Goal: Task Accomplishment & Management: Manage account settings

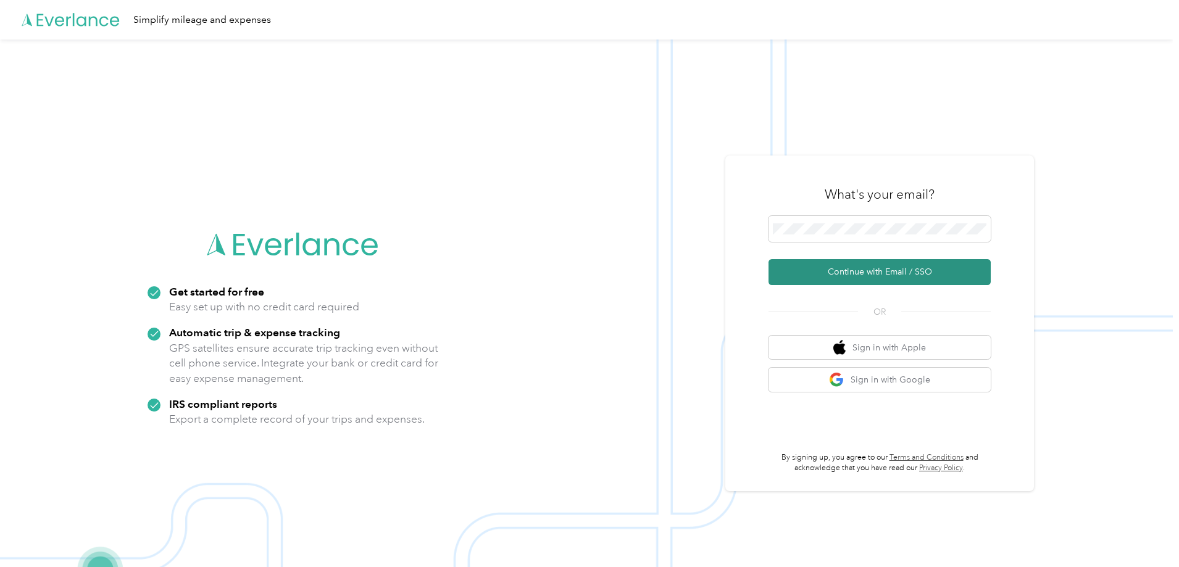
click at [859, 268] on button "Continue with Email / SSO" at bounding box center [880, 272] width 222 height 26
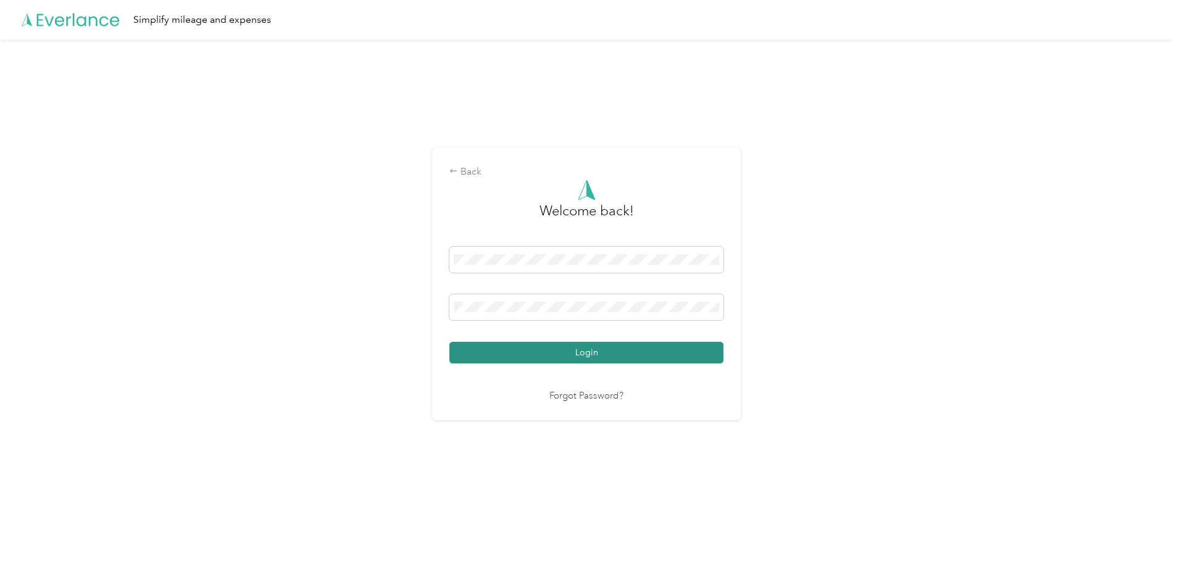
click at [624, 346] on button "Login" at bounding box center [586, 353] width 274 height 22
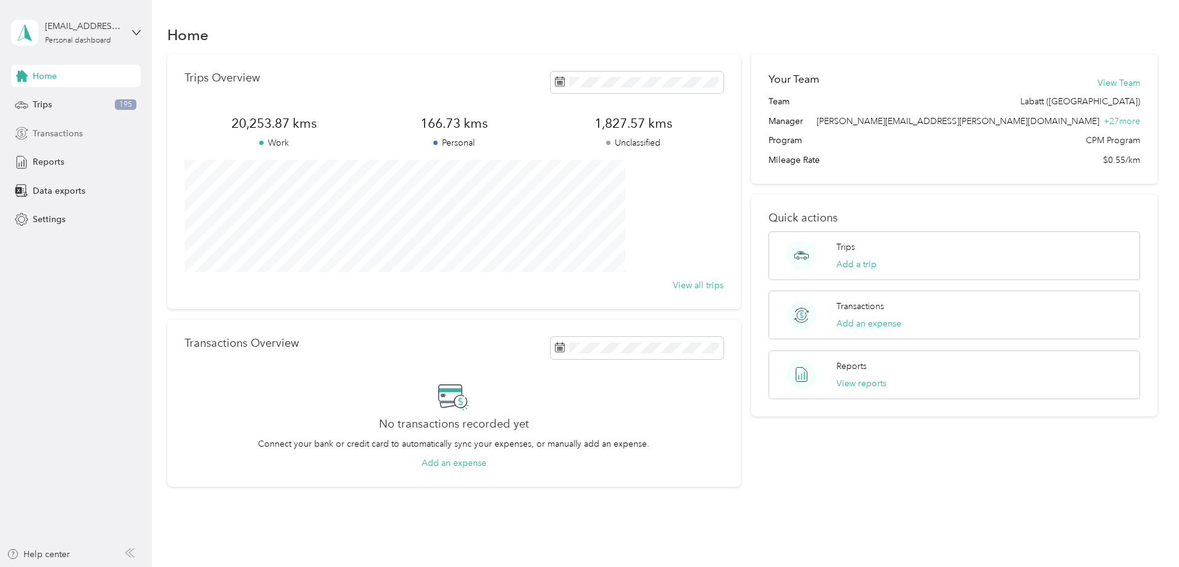
click at [77, 132] on span "Transactions" at bounding box center [58, 133] width 50 height 13
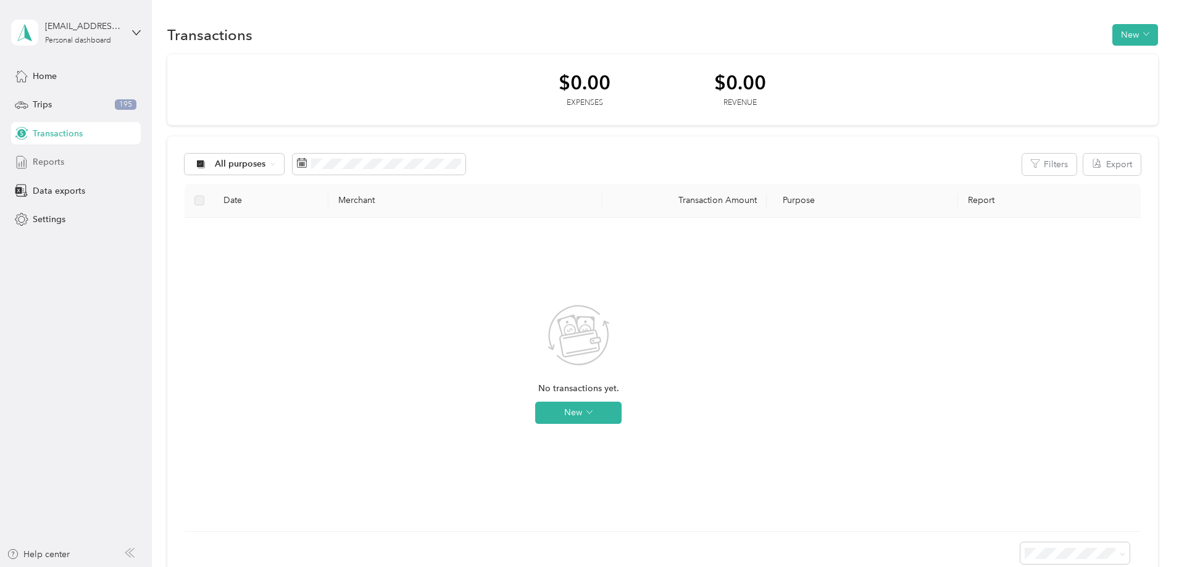
click at [56, 164] on span "Reports" at bounding box center [48, 162] width 31 height 13
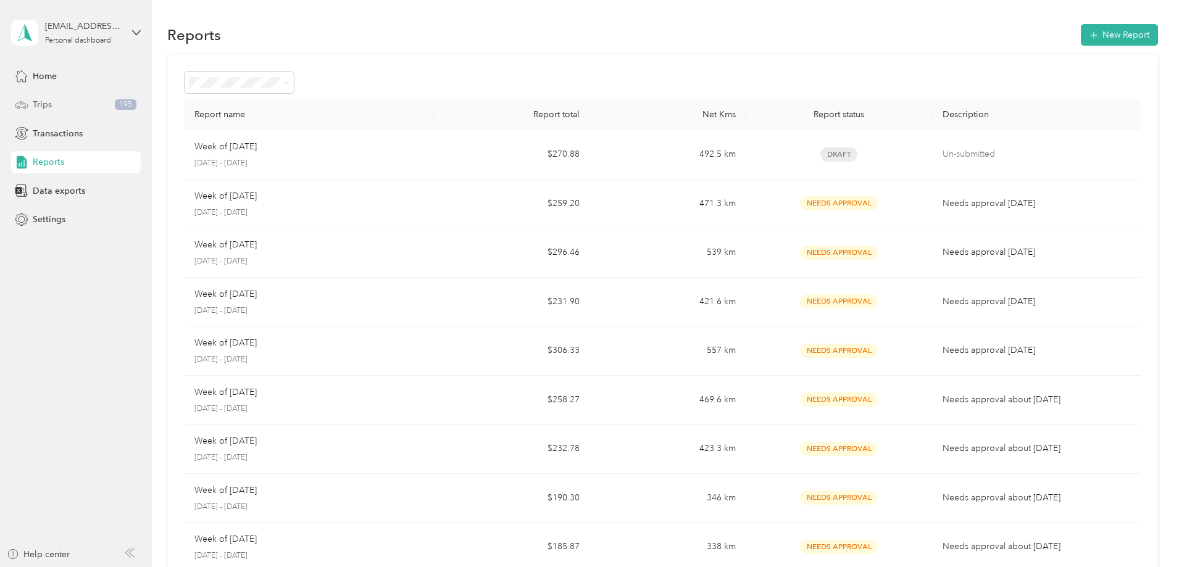
click at [52, 107] on div "Trips 195" at bounding box center [76, 105] width 130 height 22
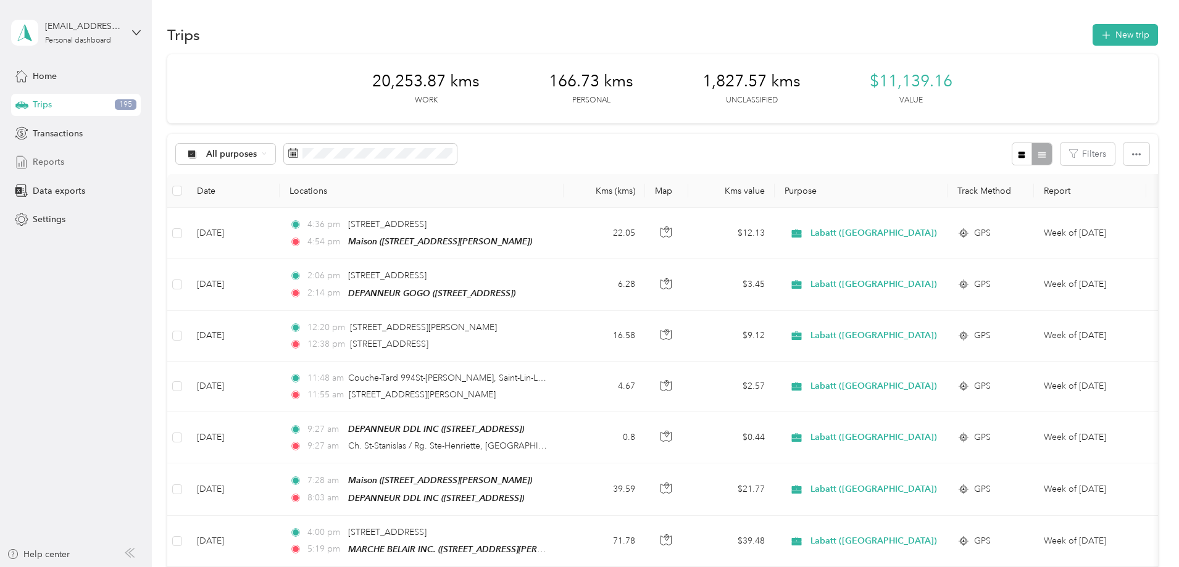
click at [84, 161] on div "Reports" at bounding box center [76, 162] width 130 height 22
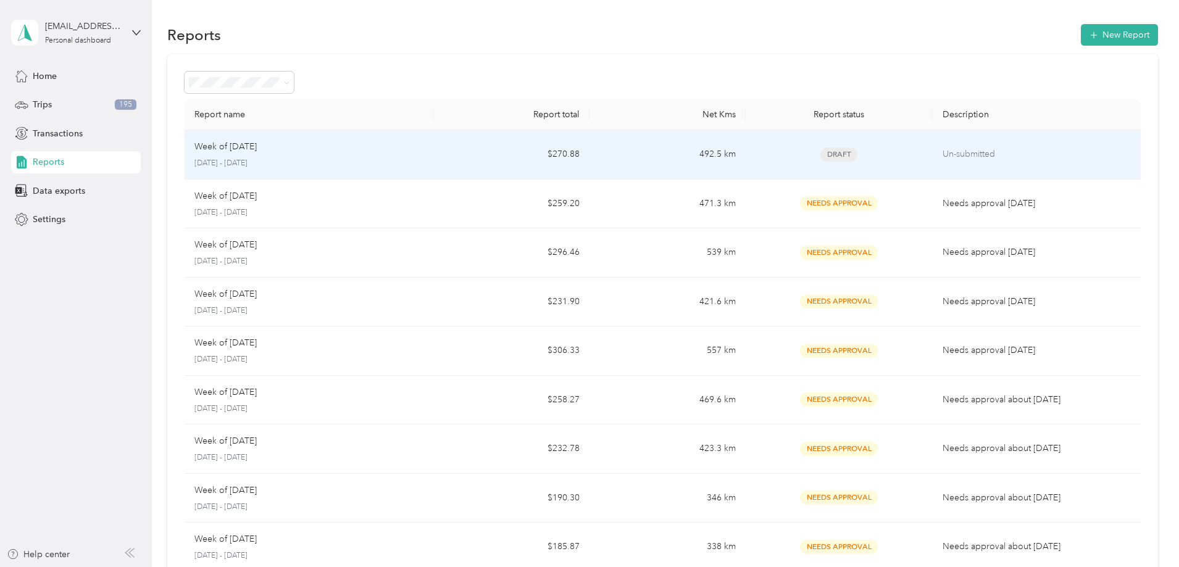
click at [746, 159] on td "Draft" at bounding box center [839, 154] width 187 height 49
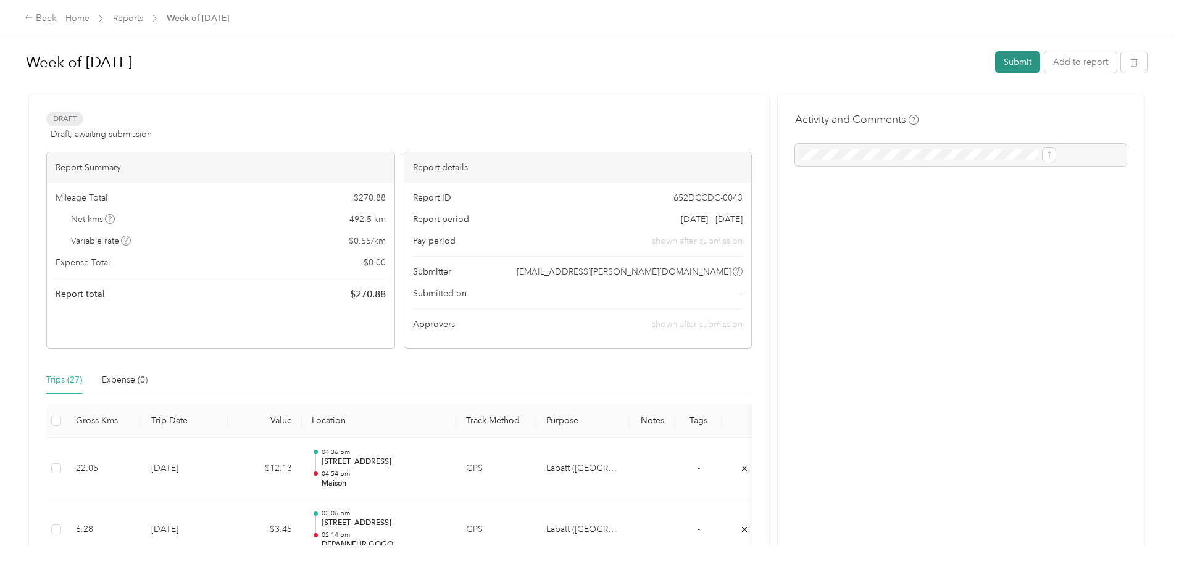
click at [995, 58] on button "Submit" at bounding box center [1017, 62] width 45 height 22
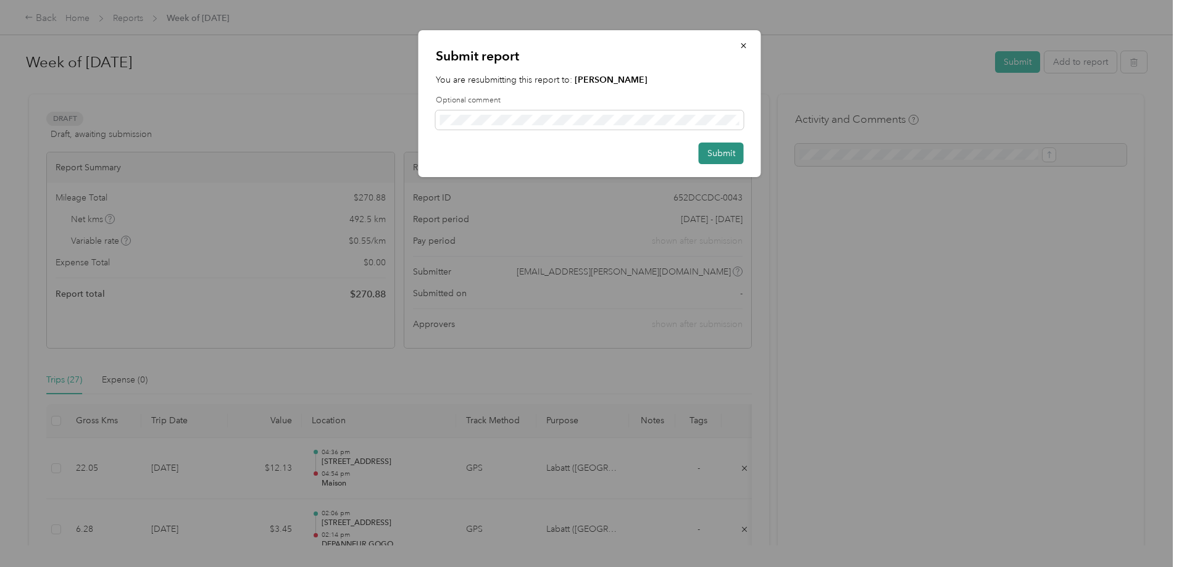
click at [712, 154] on button "Submit" at bounding box center [721, 154] width 45 height 22
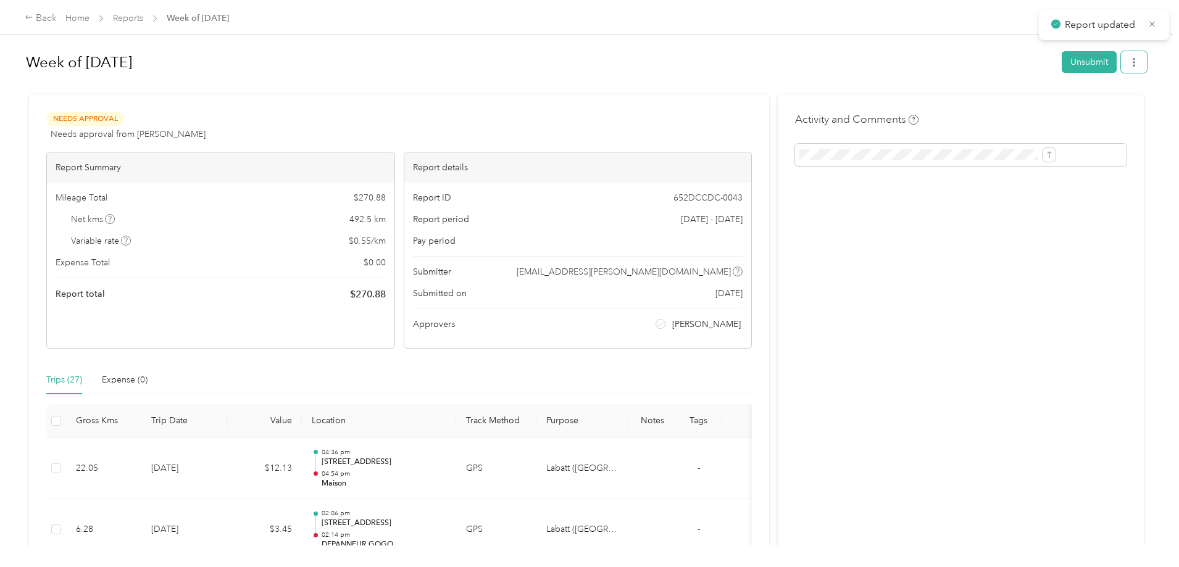
click at [1130, 65] on icon "button" at bounding box center [1134, 62] width 9 height 9
click at [981, 108] on span "Download" at bounding box center [997, 107] width 41 height 13
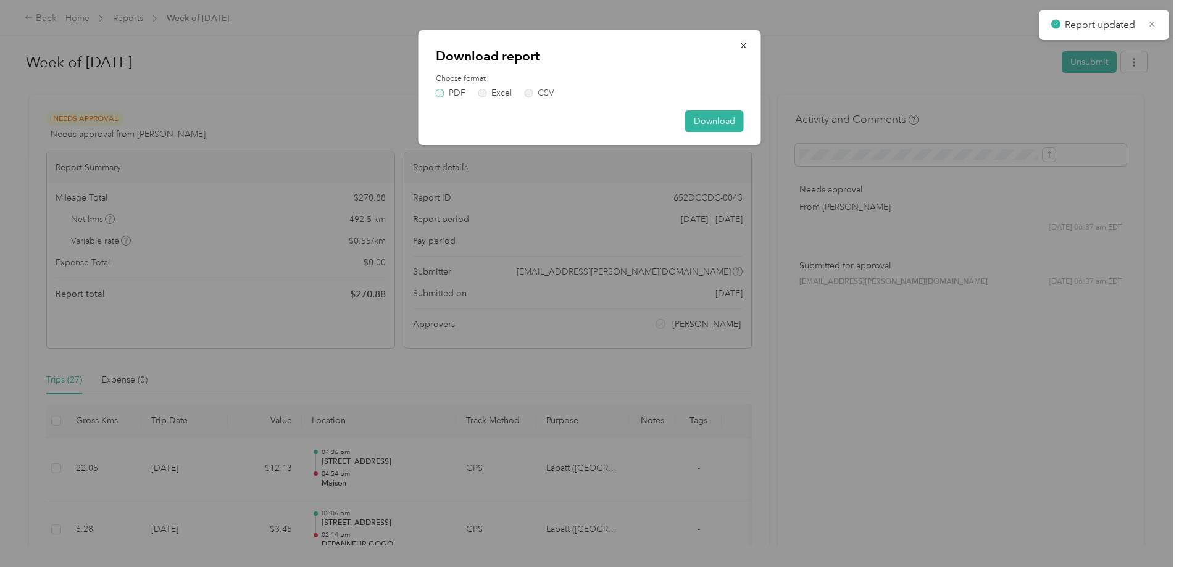
click at [441, 94] on label "PDF" at bounding box center [451, 93] width 30 height 9
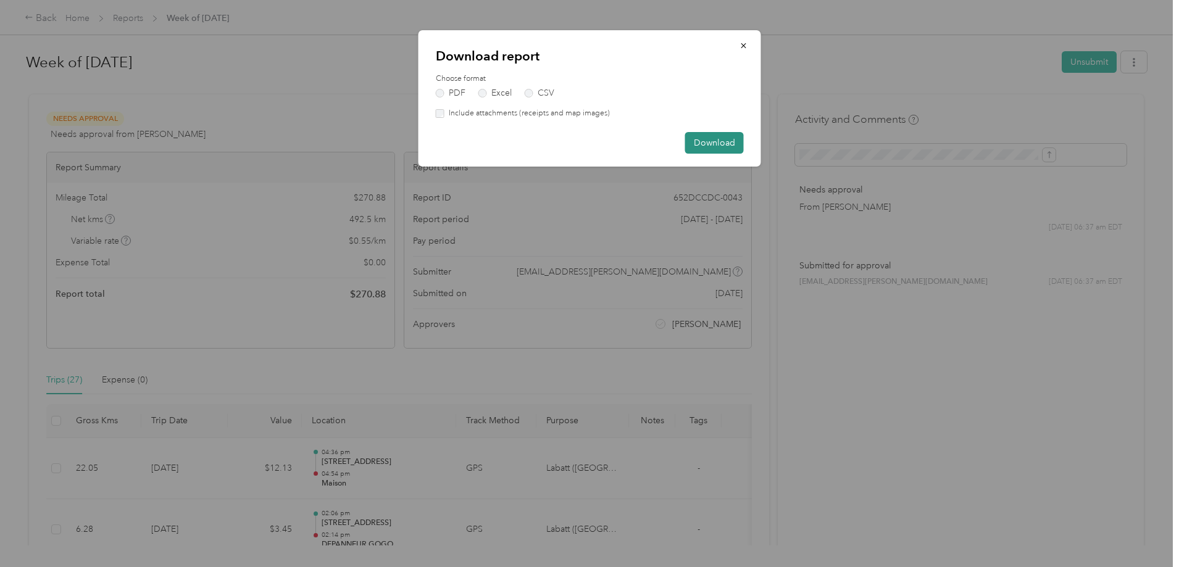
click at [701, 142] on button "Download" at bounding box center [714, 143] width 59 height 22
